Goal: Complete application form

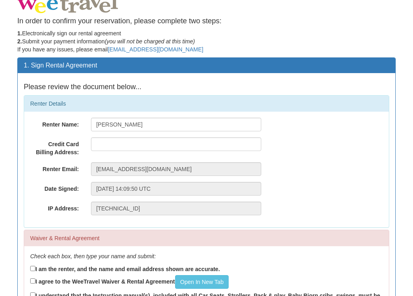
scroll to position [64, 0]
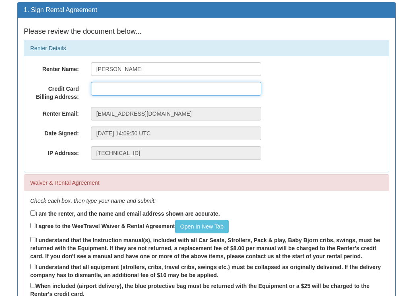
click at [116, 88] on input "text" at bounding box center [176, 89] width 170 height 14
type input "4A Portland Street"
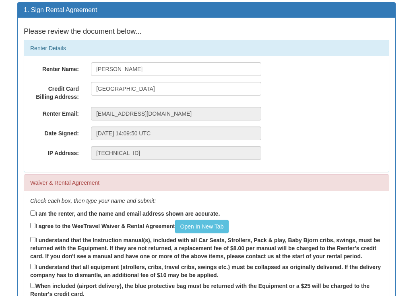
type input "[PERSON_NAME]"
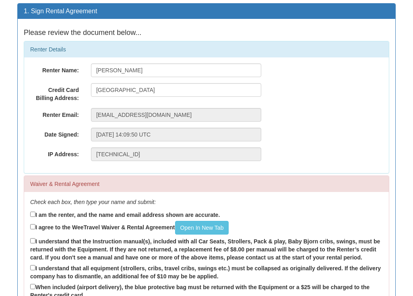
scroll to position [72, 0]
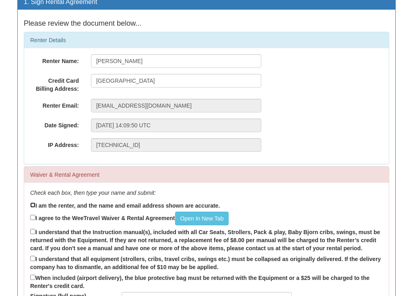
click at [32, 204] on input "I am the renter, and the name and email address shown are accurate." at bounding box center [32, 205] width 5 height 5
checkbox input "true"
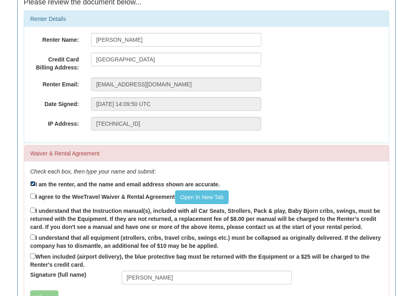
scroll to position [96, 0]
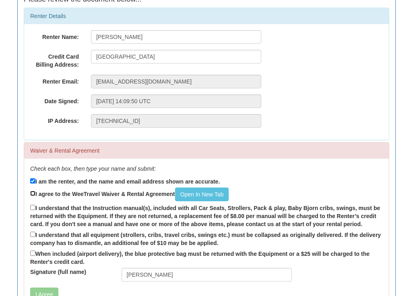
click at [33, 195] on input "I agree to the WeeTravel Waiver & Rental Agreement Open In New Tab" at bounding box center [32, 193] width 5 height 5
checkbox input "true"
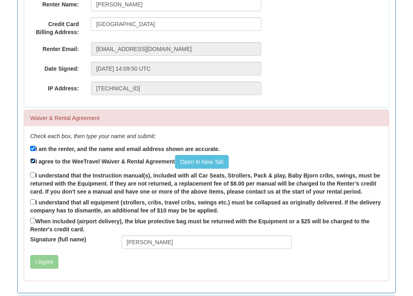
scroll to position [152, 0]
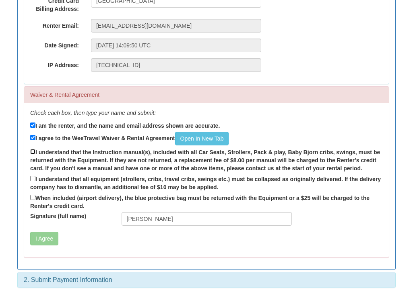
click at [33, 153] on input "I understand that the Instruction manual(s), included with all Car Seats, Strol…" at bounding box center [32, 151] width 5 height 5
checkbox input "true"
click at [32, 179] on input "I understand that all equipment (strollers, cribs, travel cribs, swings etc.) m…" at bounding box center [32, 178] width 5 height 5
checkbox input "true"
click at [32, 196] on input "When included (airport delivery), the blue protective bag must be returned with…" at bounding box center [32, 197] width 5 height 5
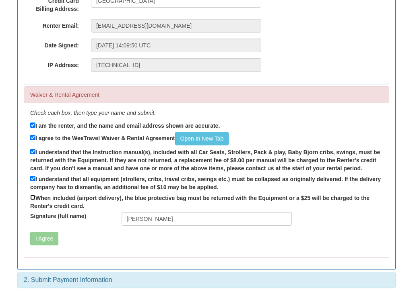
checkbox input "true"
click at [46, 236] on button "I Agree" at bounding box center [44, 239] width 28 height 14
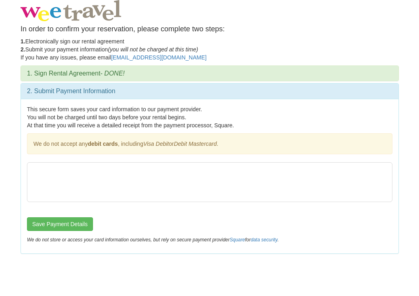
scroll to position [0, 0]
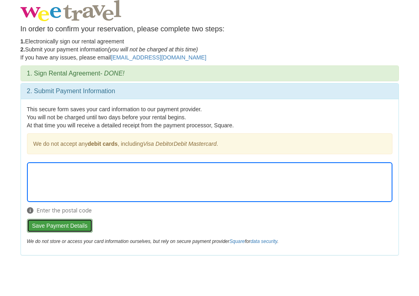
click at [68, 227] on button "Save Payment Details" at bounding box center [60, 226] width 66 height 14
